Goal: Register for event/course

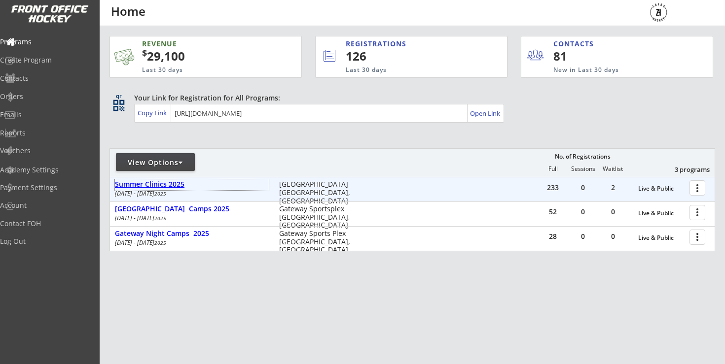
click at [169, 185] on div "Summer Clinics 2025" at bounding box center [192, 184] width 154 height 8
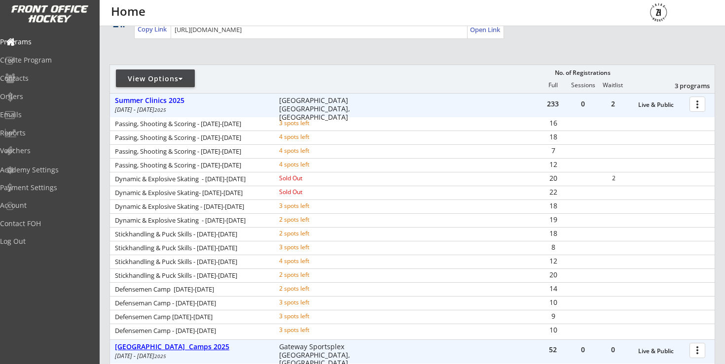
scroll to position [222, 0]
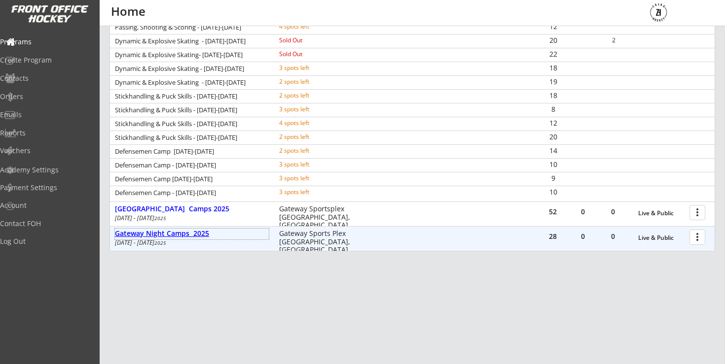
click at [163, 233] on div "Gateway Night Camps 2025" at bounding box center [192, 234] width 154 height 8
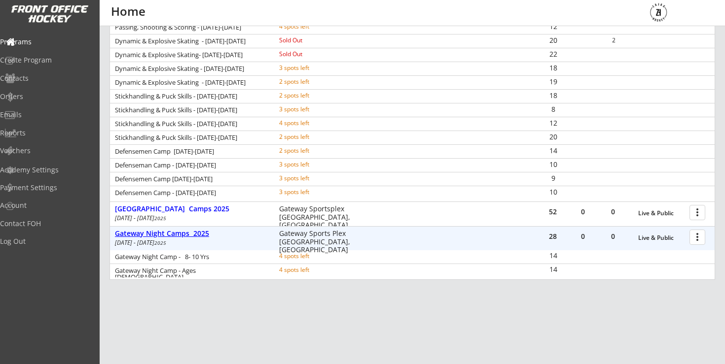
click at [163, 233] on div "Gateway Night Camps 2025" at bounding box center [192, 234] width 154 height 8
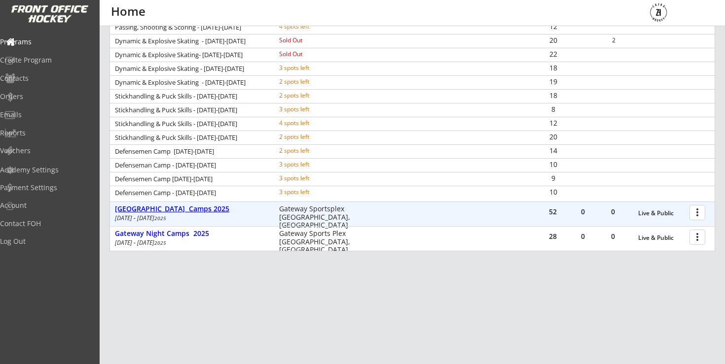
click at [178, 211] on div "[GEOGRAPHIC_DATA] Camps 2025" at bounding box center [192, 209] width 154 height 8
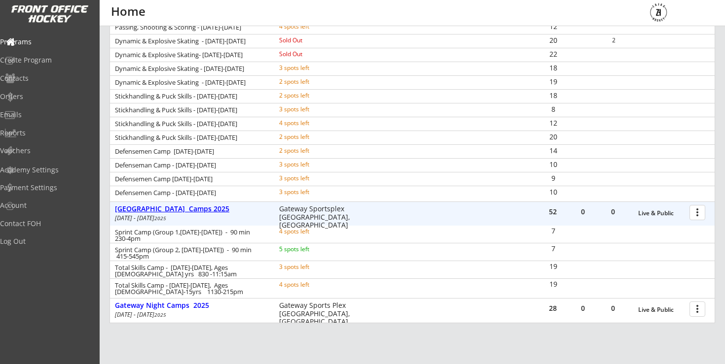
click at [178, 211] on div "[GEOGRAPHIC_DATA] Camps 2025" at bounding box center [192, 209] width 154 height 8
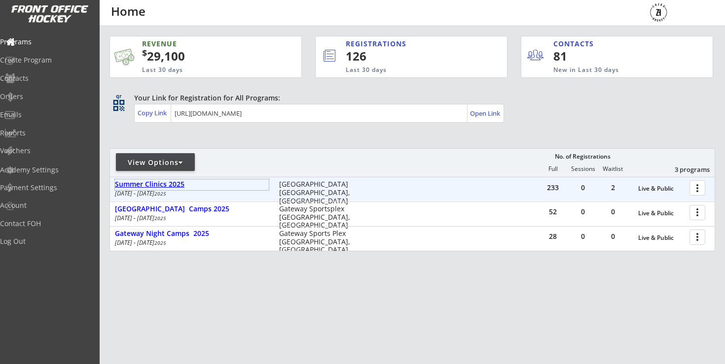
click at [174, 187] on div "Summer Clinics 2025" at bounding box center [192, 184] width 154 height 8
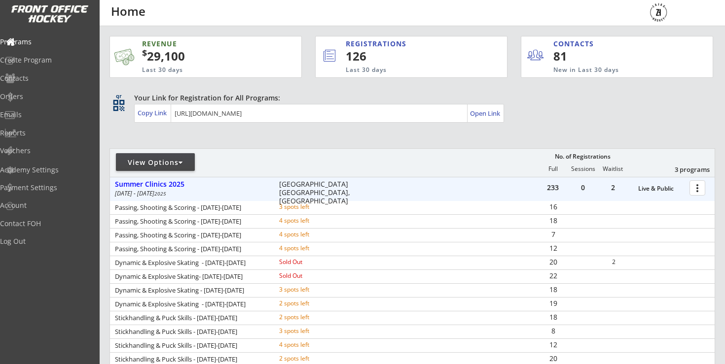
scroll to position [54, 0]
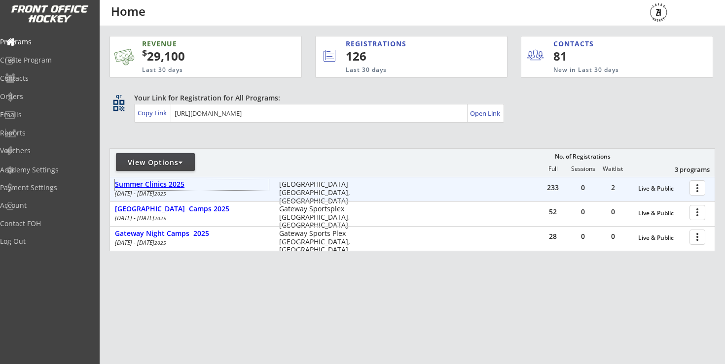
click at [175, 184] on div "Summer Clinics 2025" at bounding box center [192, 184] width 154 height 8
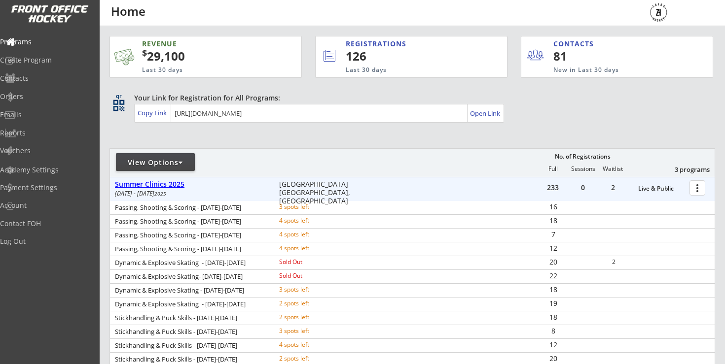
click at [175, 184] on div "Summer Clinics 2025" at bounding box center [192, 184] width 154 height 8
